Goal: Transaction & Acquisition: Purchase product/service

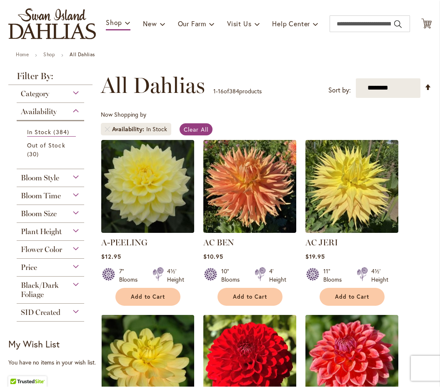
scroll to position [83, 0]
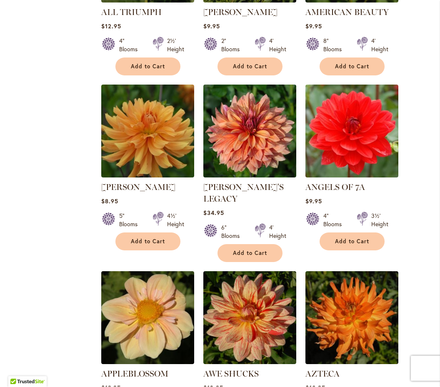
scroll to position [665, 0]
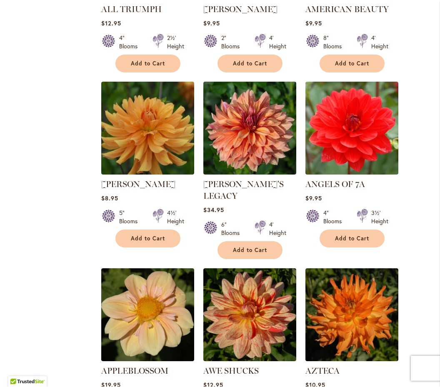
select select "**"
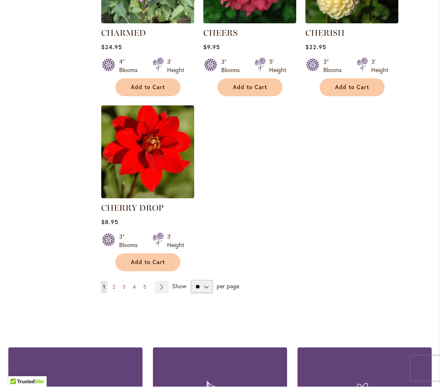
scroll to position [3829, 0]
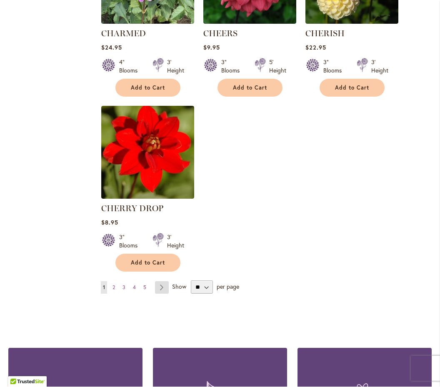
click at [167, 282] on link "Page Next" at bounding box center [162, 288] width 14 height 13
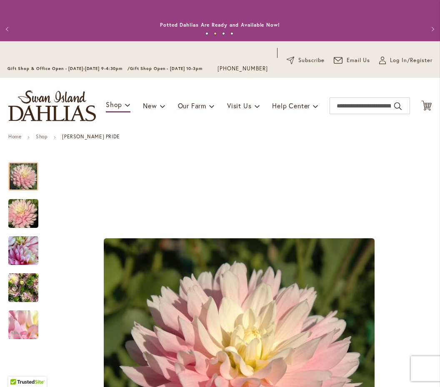
scroll to position [15, 0]
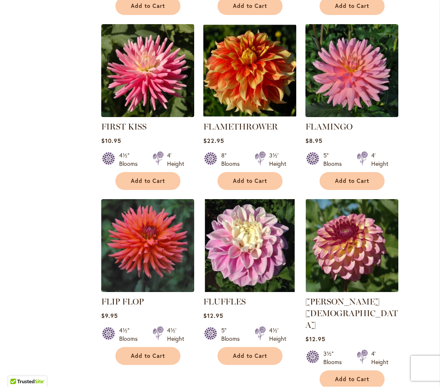
scroll to position [3460, 0]
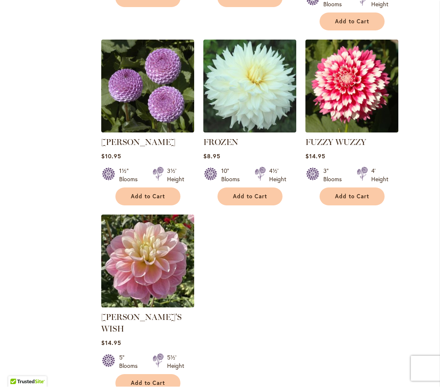
scroll to position [3819, 0]
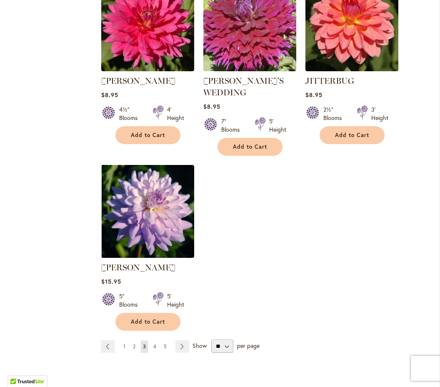
scroll to position [3869, 0]
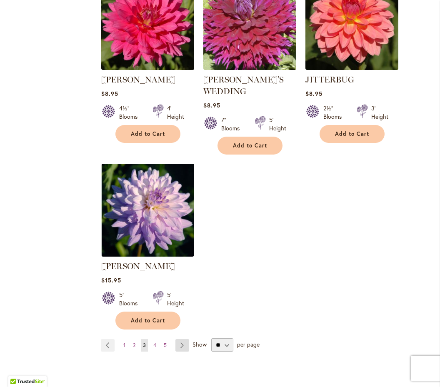
click at [176, 340] on link "Page Next" at bounding box center [183, 346] width 14 height 13
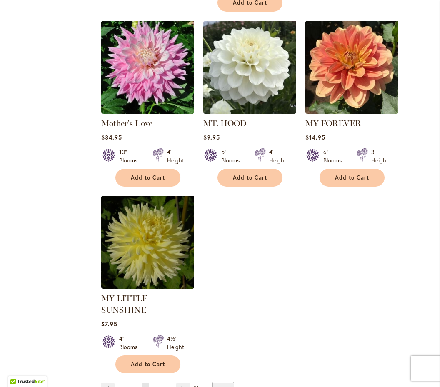
scroll to position [3797, 0]
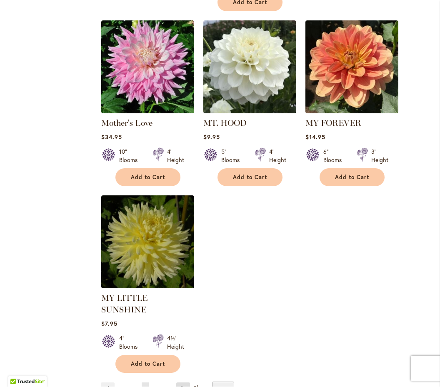
click at [183, 383] on link "Page Next" at bounding box center [183, 389] width 14 height 13
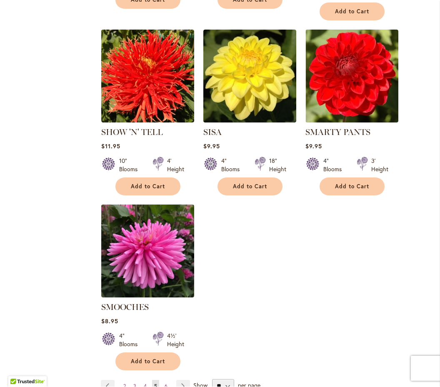
scroll to position [3768, 0]
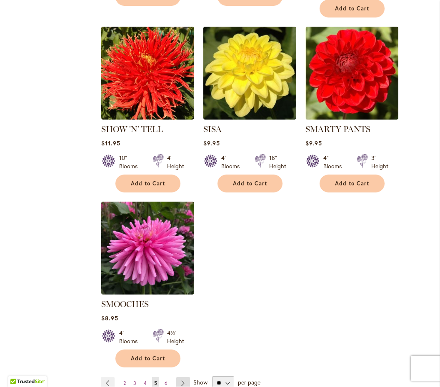
click at [181, 378] on link "Page Next" at bounding box center [183, 384] width 14 height 13
click at [185, 378] on link "Page Next" at bounding box center [183, 384] width 14 height 13
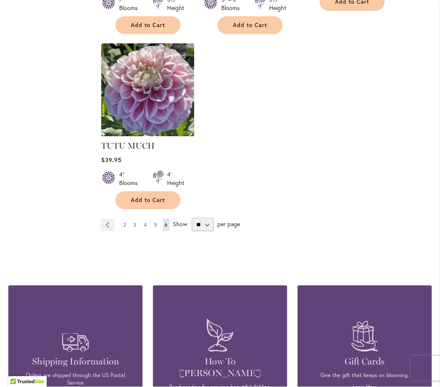
scroll to position [3880, 0]
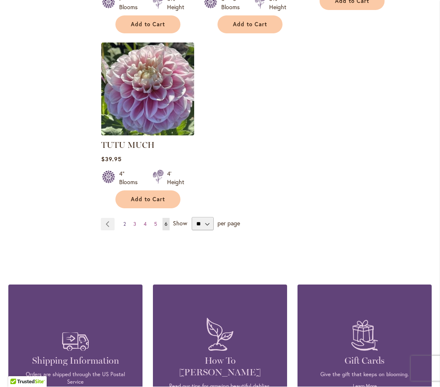
click at [121, 218] on link "Page 2" at bounding box center [124, 224] width 7 height 13
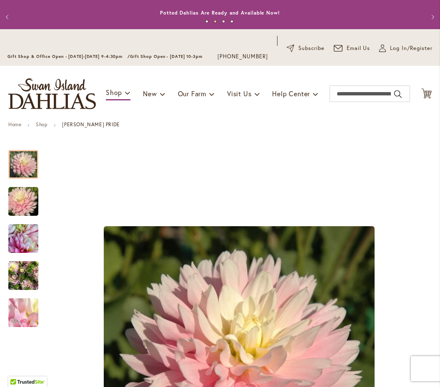
scroll to position [15, 0]
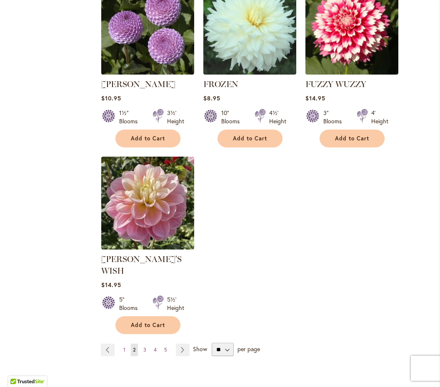
scroll to position [3863, 0]
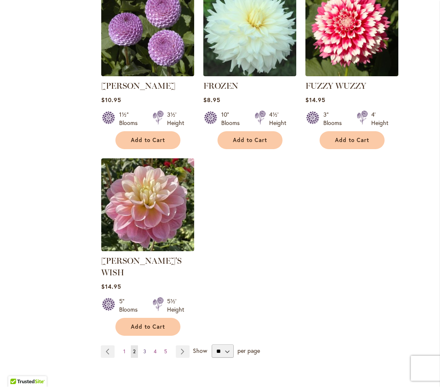
click at [143, 349] on span "3" at bounding box center [144, 352] width 3 height 6
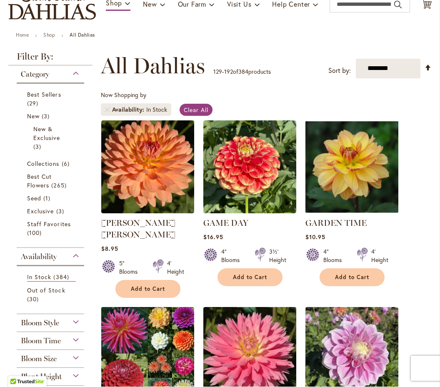
scroll to position [101, 0]
